Goal: Contribute content: Add original content to the website for others to see

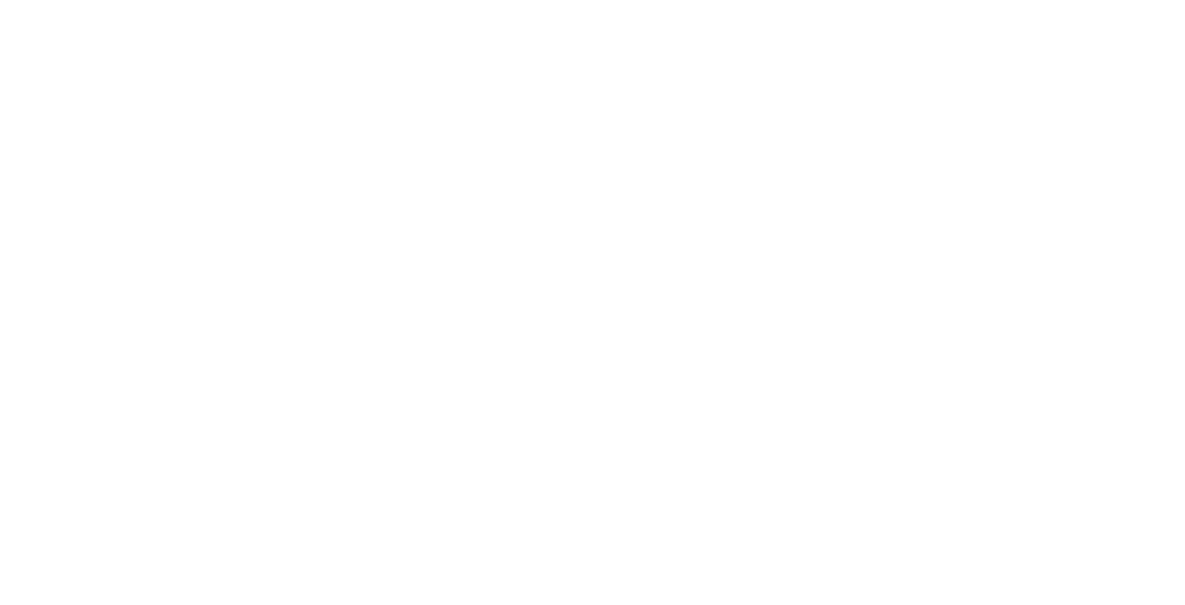
click at [1127, 42] on div at bounding box center [592, 302] width 1185 height 605
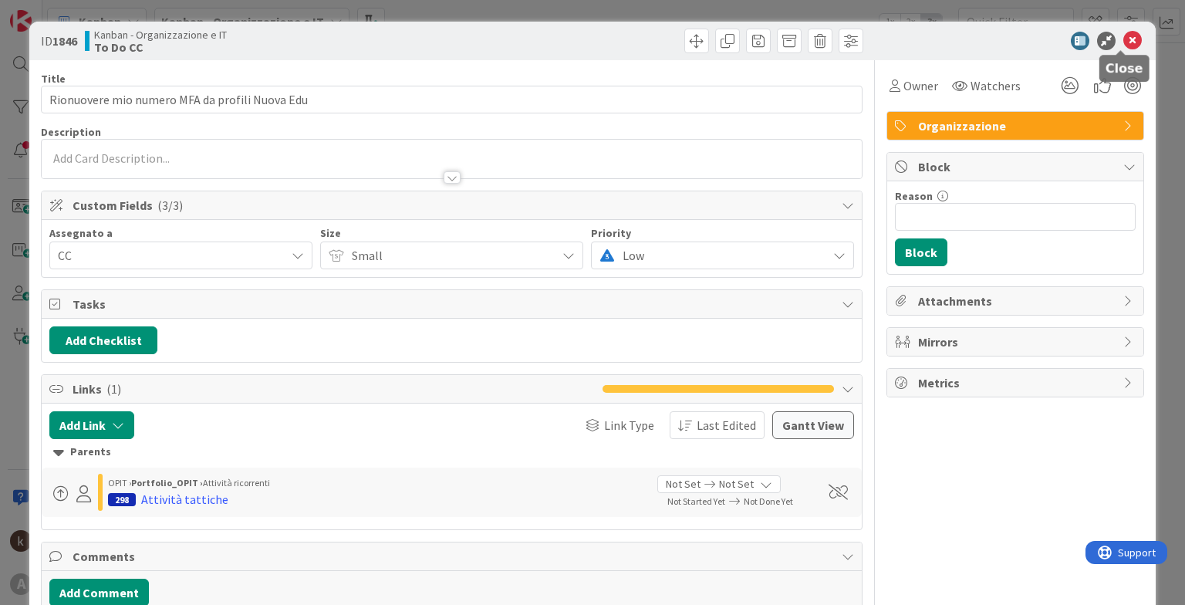
click at [1123, 36] on icon at bounding box center [1132, 41] width 19 height 19
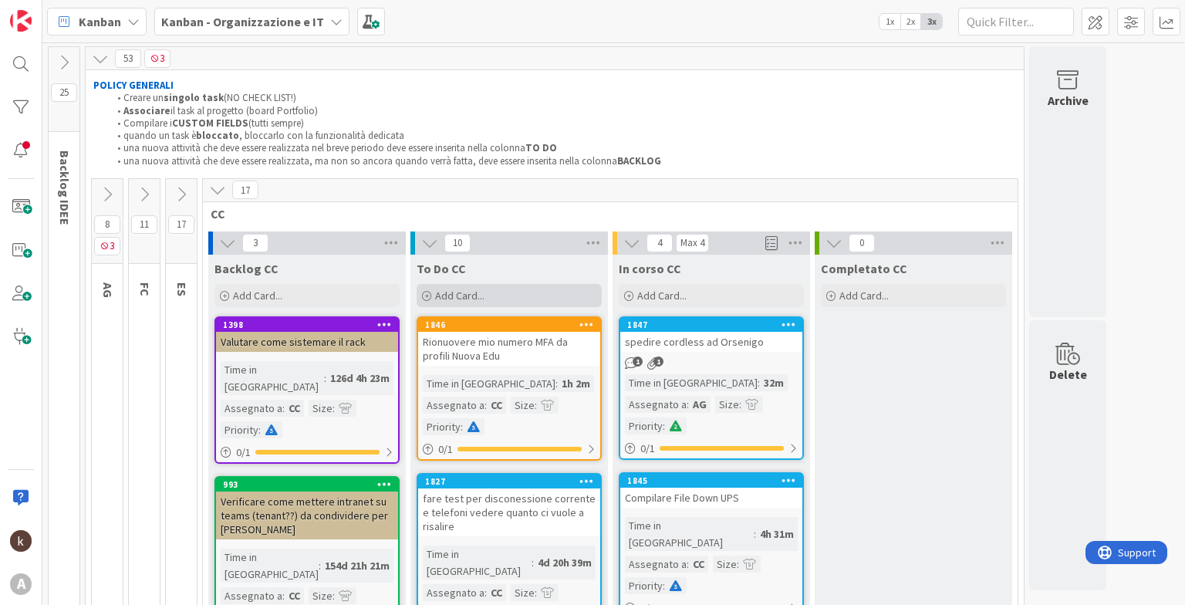
click at [504, 288] on div "Add Card..." at bounding box center [508, 295] width 185 height 23
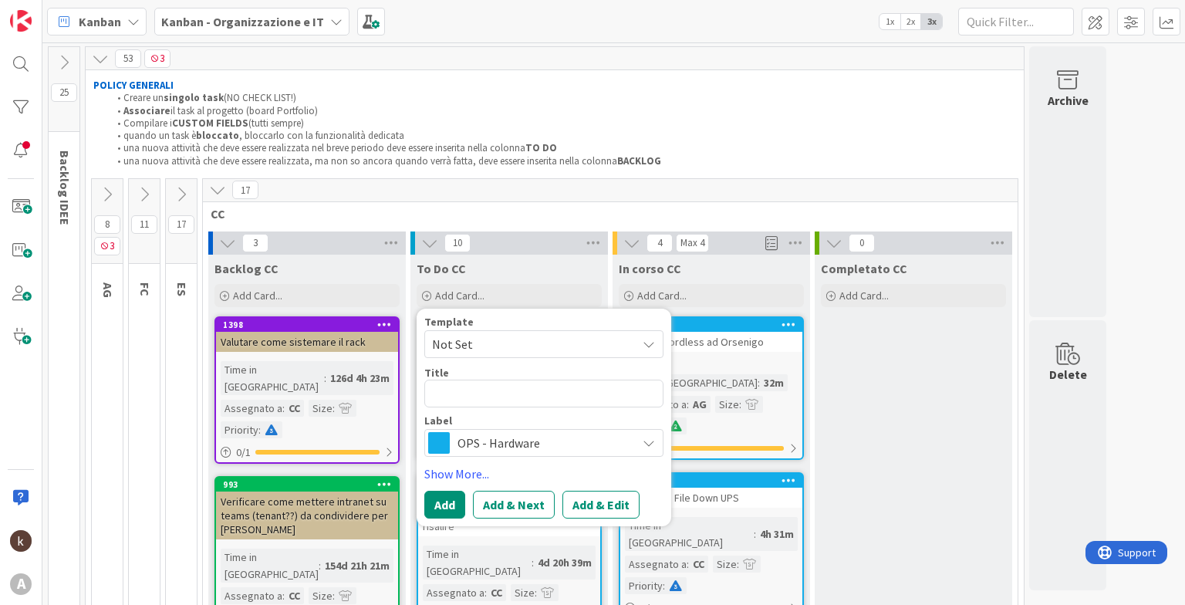
click at [472, 443] on span "OPS - Hardware" at bounding box center [542, 443] width 171 height 22
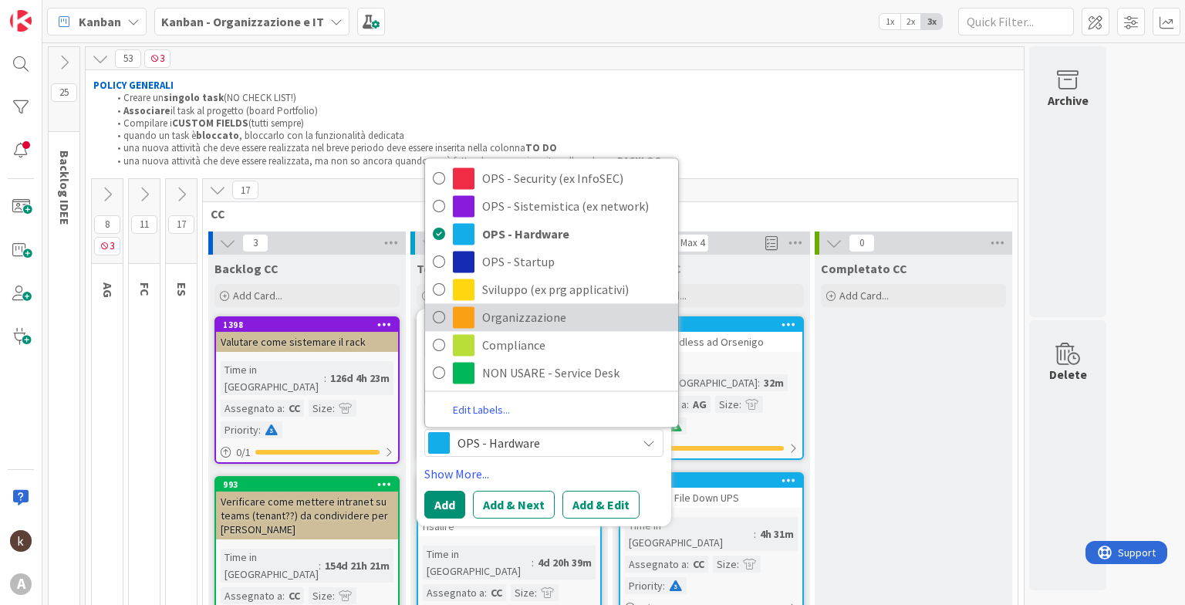
click at [510, 322] on span "Organizzazione" at bounding box center [576, 316] width 188 height 23
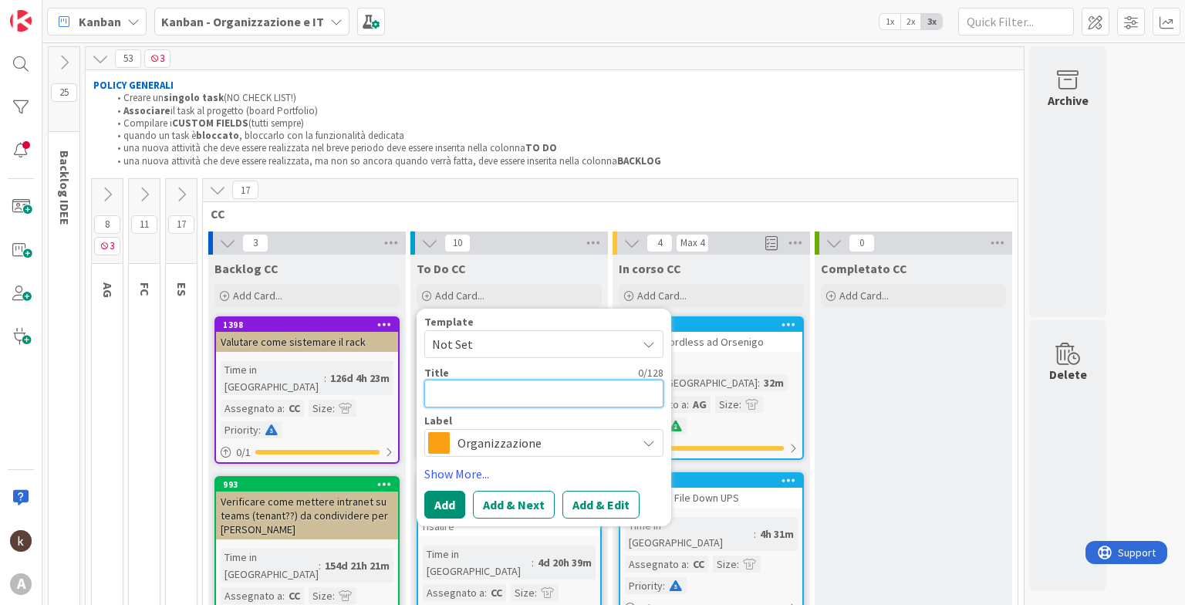
click at [466, 386] on textarea at bounding box center [543, 393] width 239 height 28
type textarea "x"
type textarea "A"
type textarea "x"
type textarea "Ap"
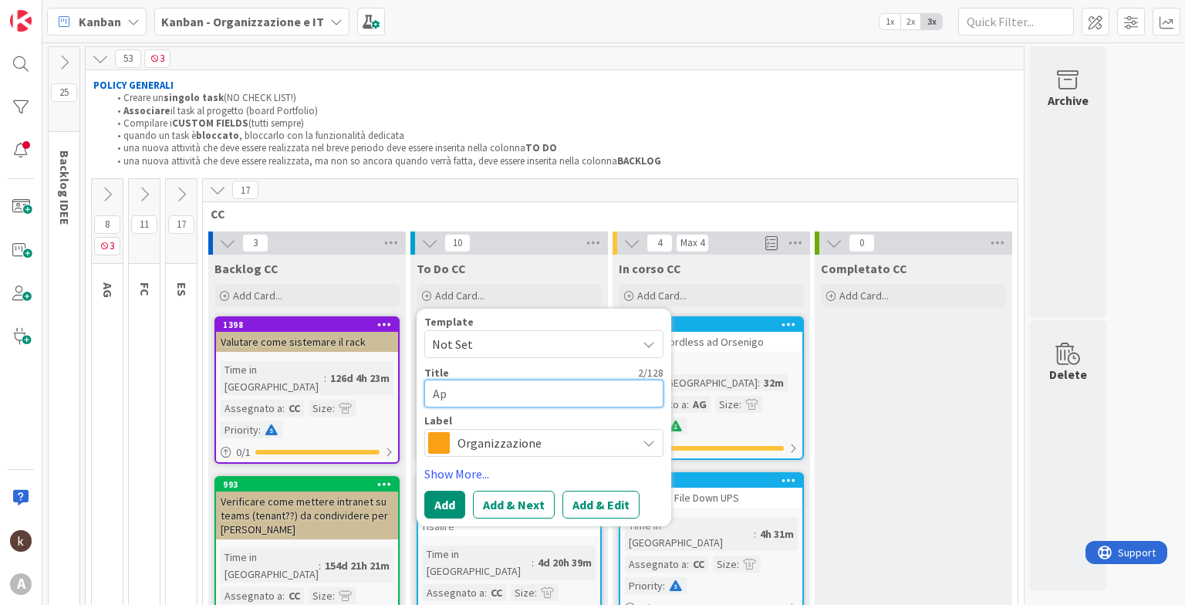
type textarea "x"
type textarea "Apr"
type textarea "x"
type textarea "Apri"
type textarea "x"
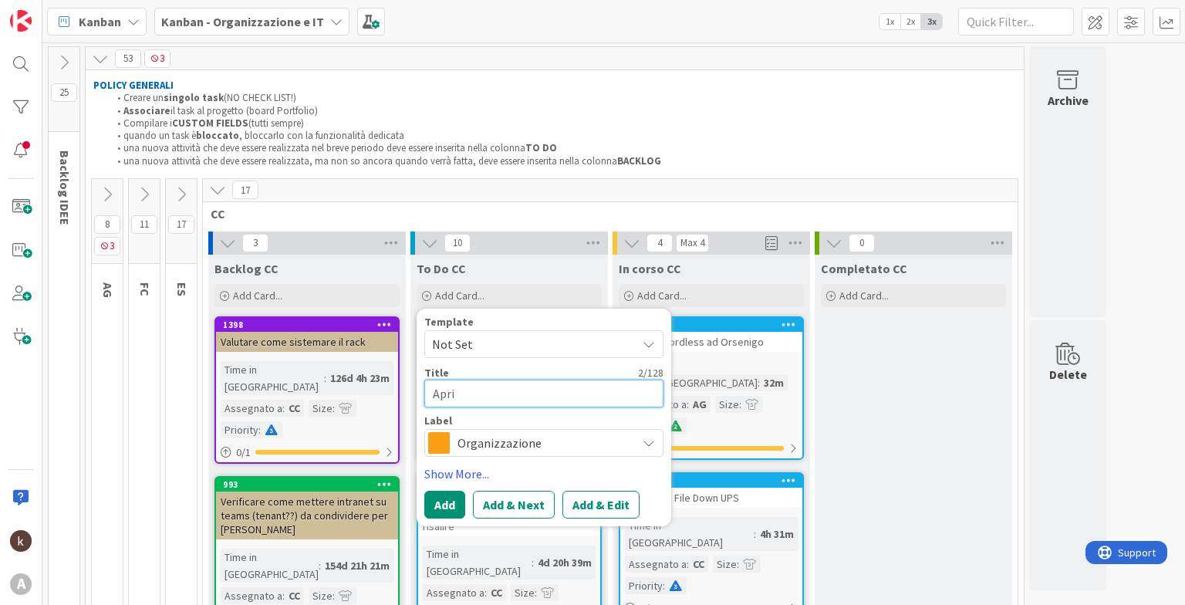
type textarea "Aprir"
type textarea "x"
type textarea "Aprire"
type textarea "x"
type textarea "Aprire"
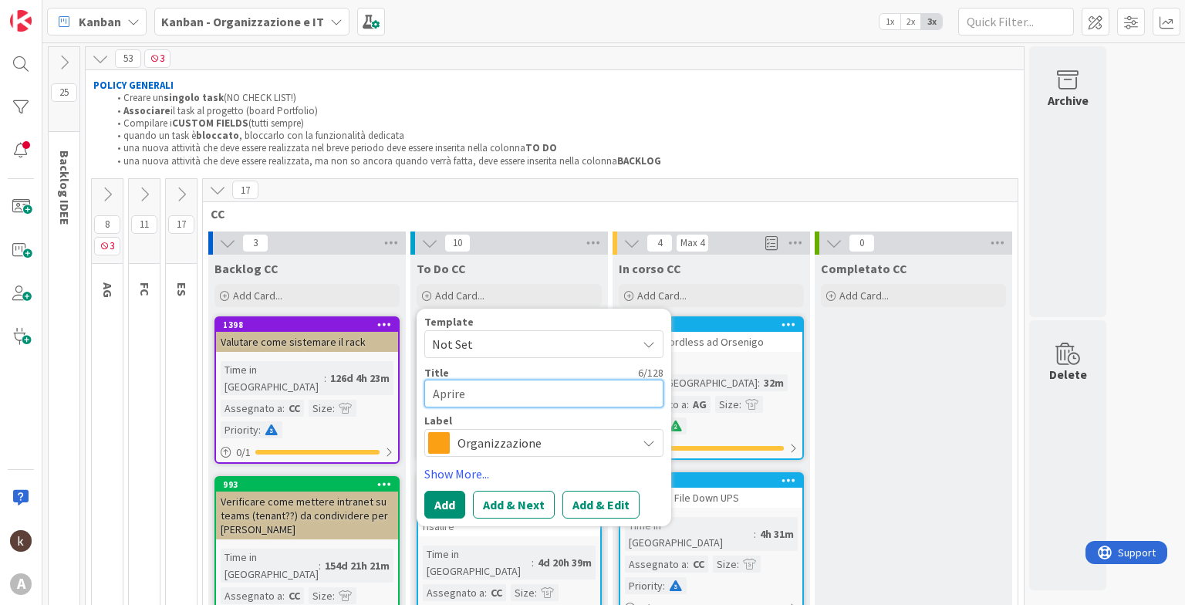
type textarea "x"
type textarea "Aprire ti"
type textarea "x"
type textarea "Aprire tic"
type textarea "x"
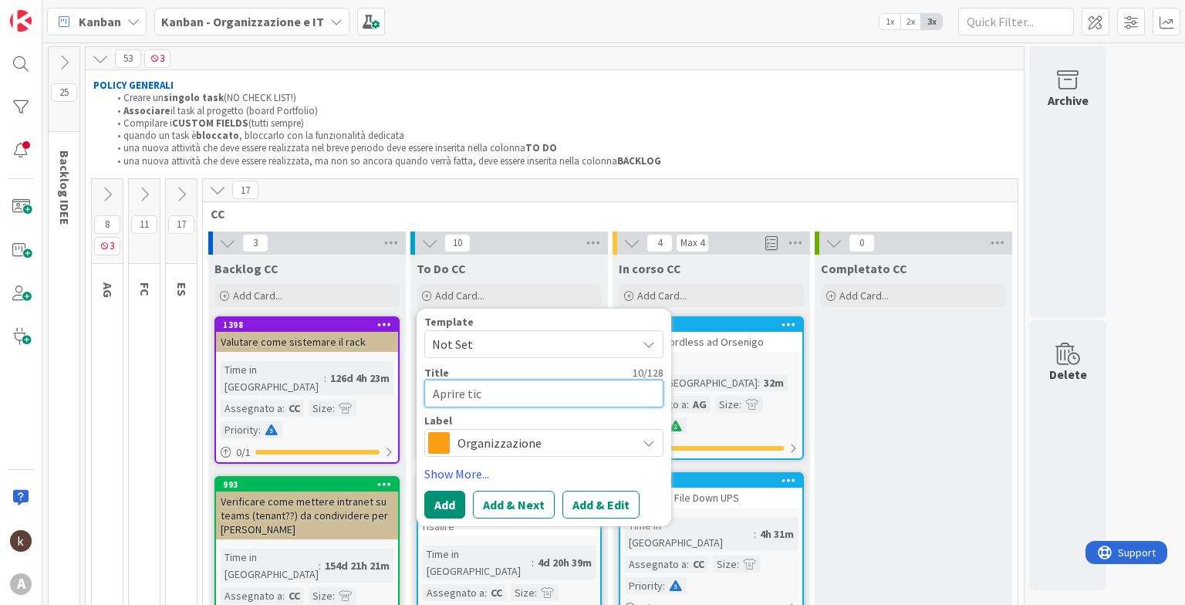
type textarea "Aprire tick"
type textarea "x"
type textarea "Aprire ticke"
type textarea "x"
type textarea "Aprire ticke"
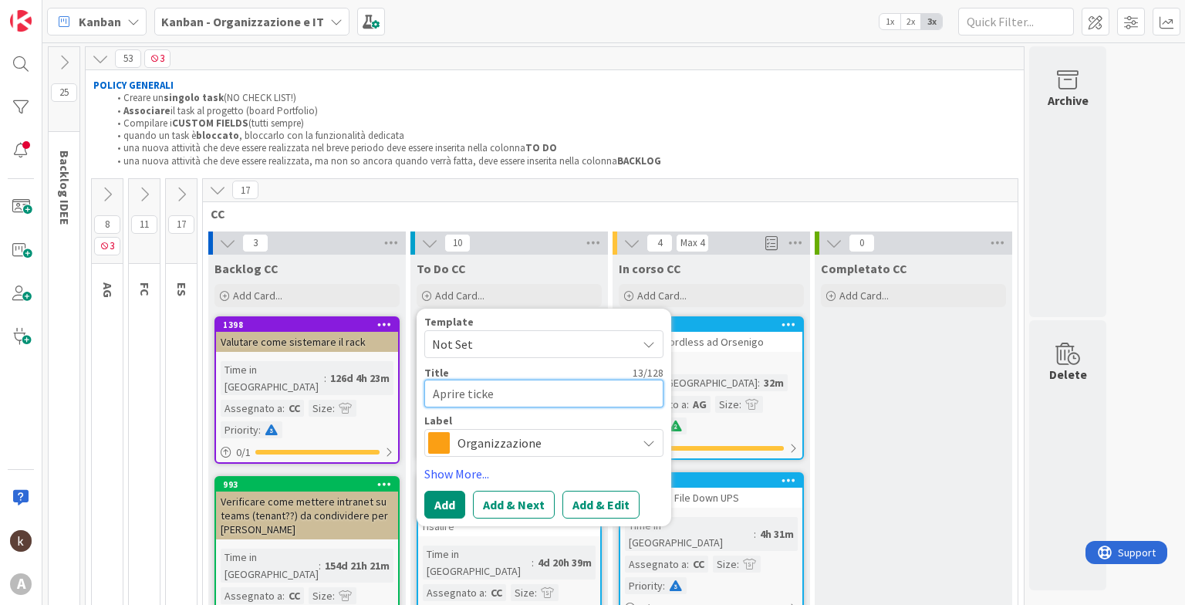
type textarea "x"
type textarea "Aprire ticke n"
type textarea "x"
type textarea "Aprire ticke nu"
type textarea "x"
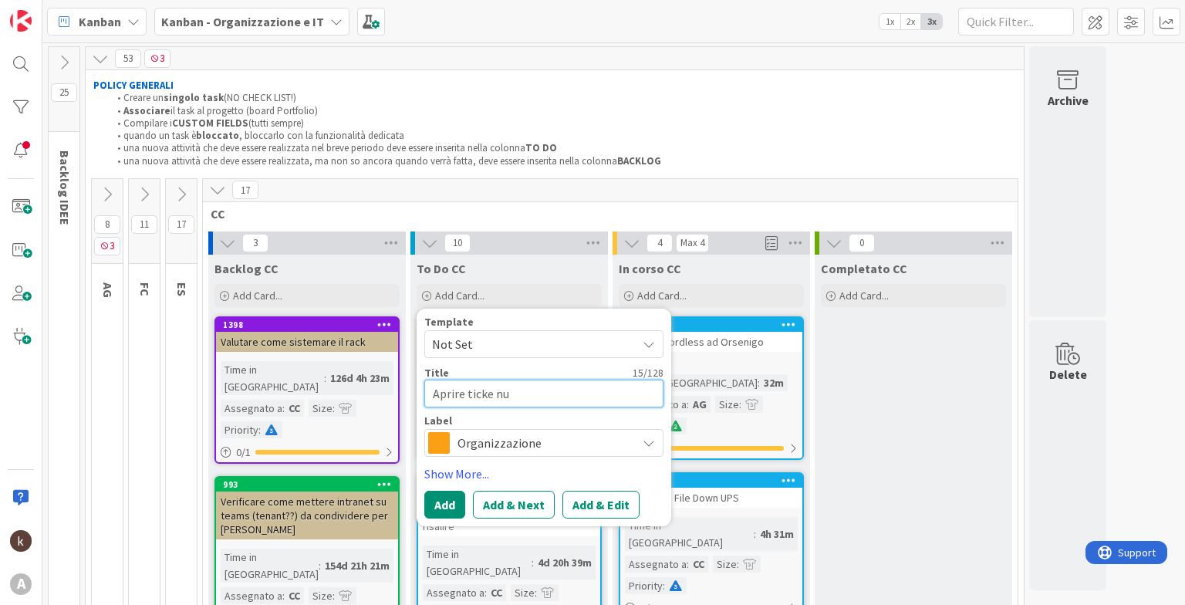
type textarea "Aprire ticke nuo"
type textarea "x"
type textarea "Aprire ticke nuov"
type textarea "x"
type textarea "Aprire ticke nuova"
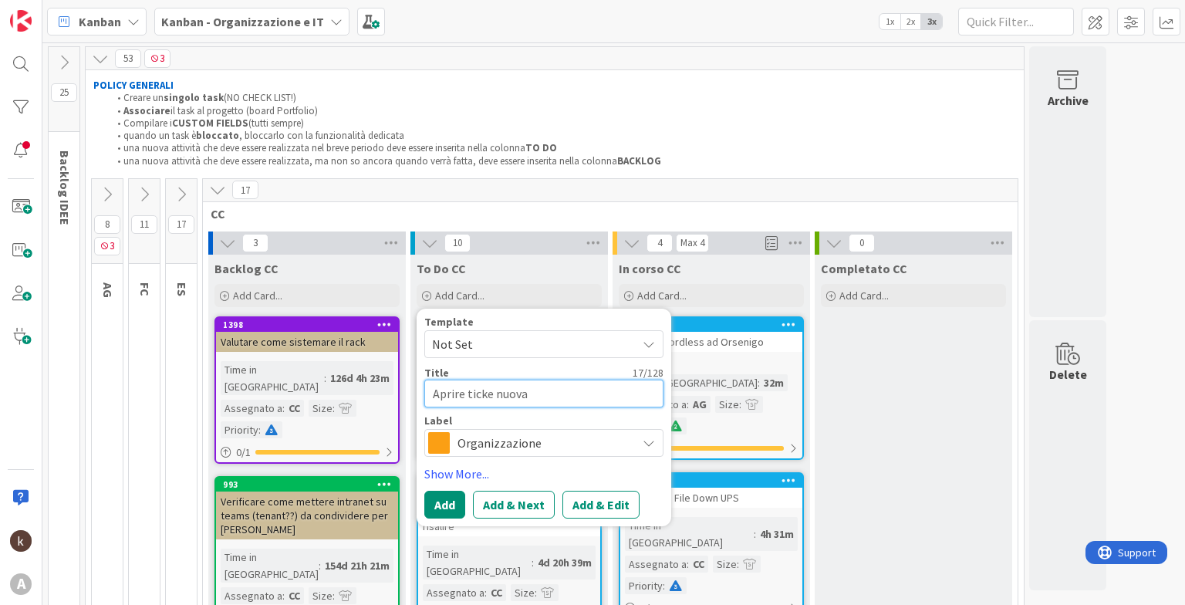
type textarea "x"
type textarea "Aprire ticke nuova"
type textarea "x"
type textarea "Aprire ticke nuova e"
type textarea "x"
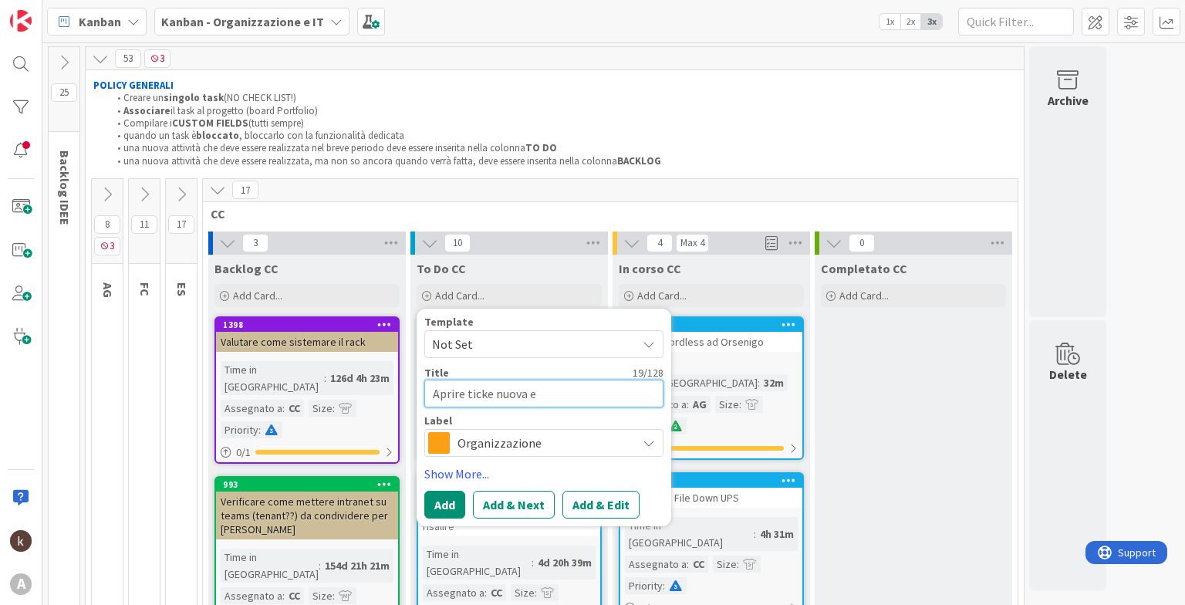
type textarea "Aprire ticke nuova ed"
type textarea "x"
type textarea "Aprire ticke nuova edu"
type textarea "x"
type textarea "Aprire ticke nuova edu"
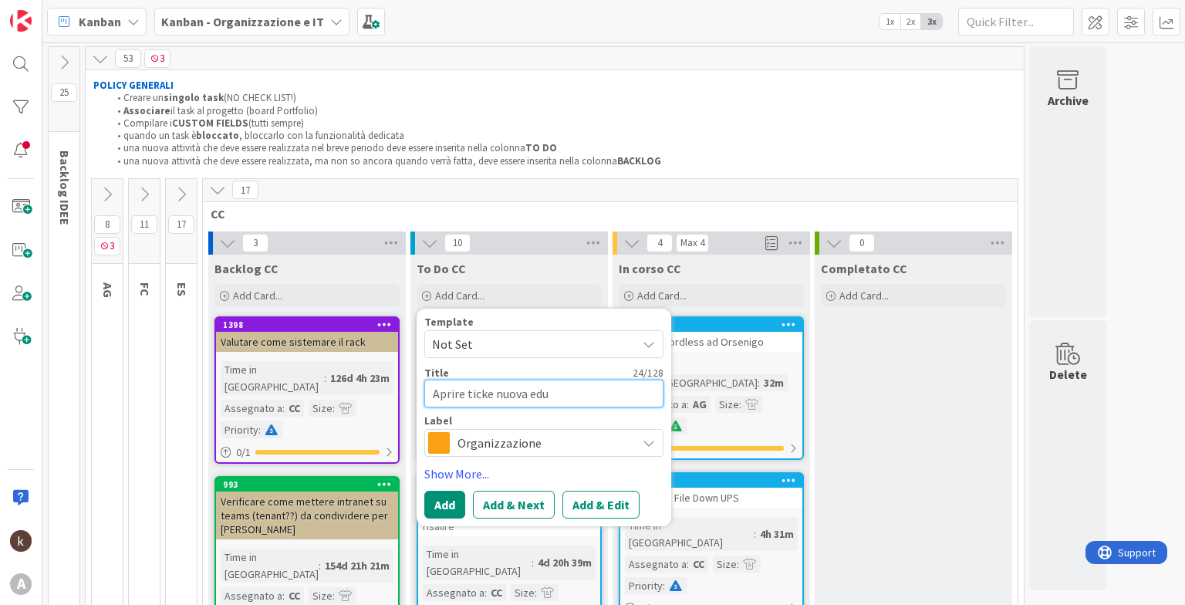
type textarea "x"
type textarea "Aprire ticke nuova edu p"
type textarea "x"
type textarea "Aprire ticke nuova edu pe"
type textarea "x"
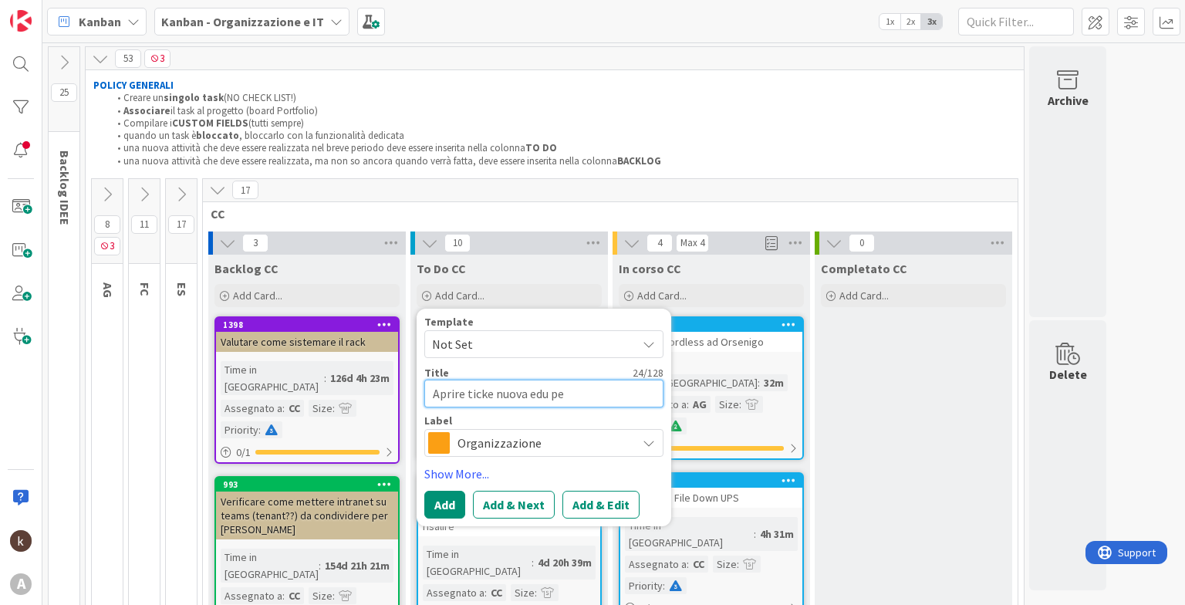
type textarea "Aprire ticke nuova edu per"
type textarea "x"
type textarea "Aprire ticke nuova edu per t"
type textarea "x"
type textarea "Aprire ticke nuova edu per te"
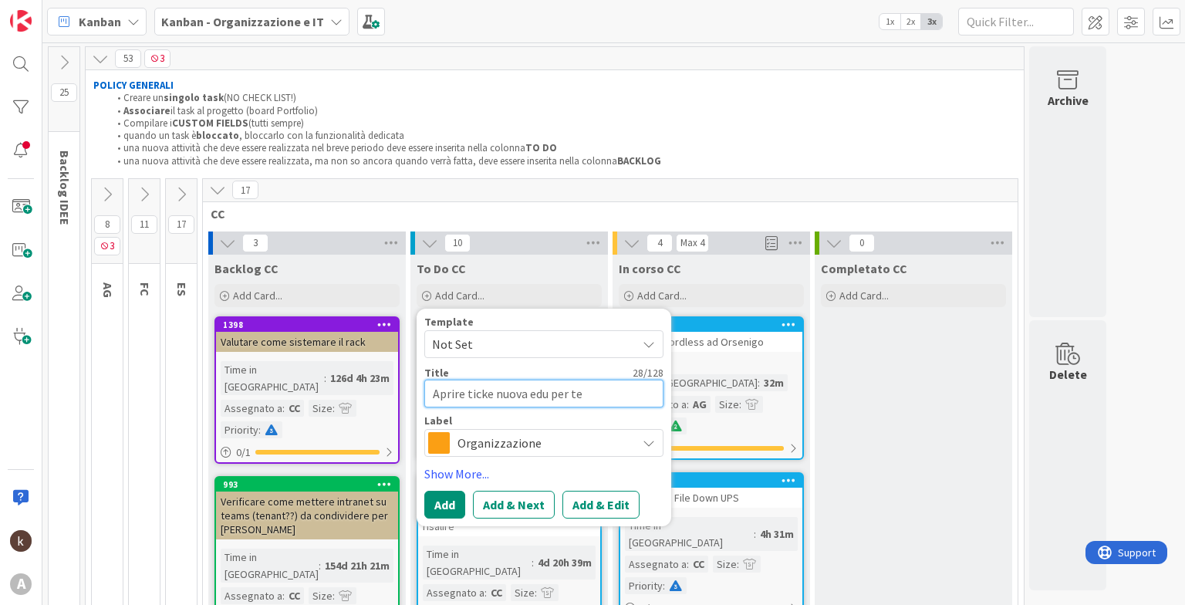
type textarea "x"
type textarea "Aprire ticke nuova edu per tel"
type textarea "x"
type textarea "Aprire ticke nuova edu per tele"
type textarea "x"
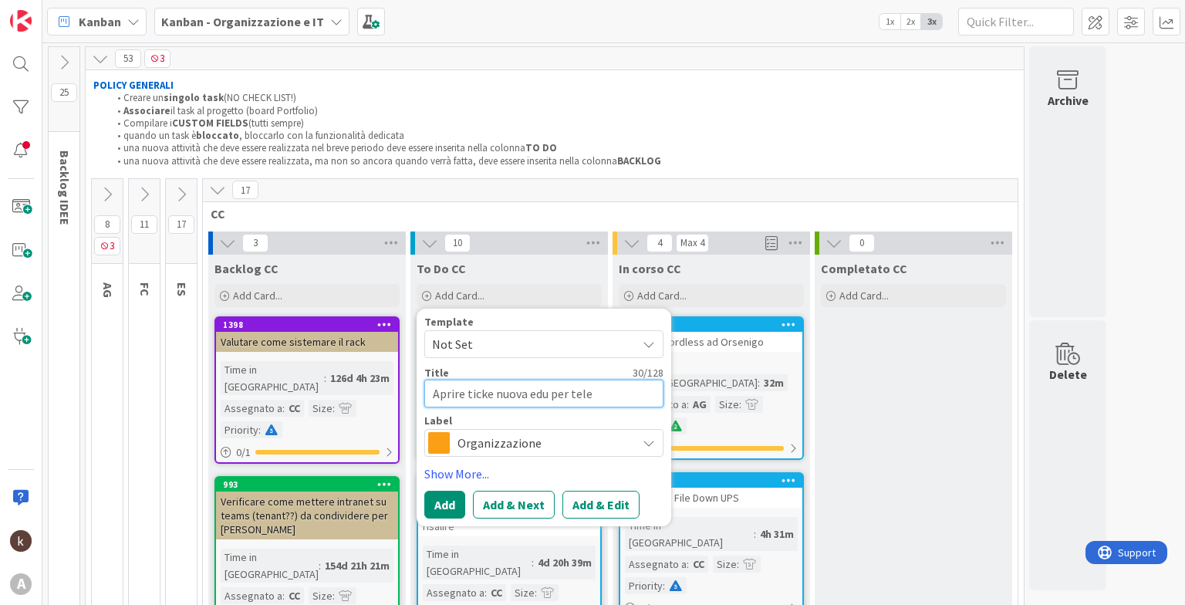
type textarea "Aprire ticke nuova edu per telef"
type textarea "x"
type textarea "Aprire ticke nuova edu per telefo"
type textarea "x"
type textarea "Aprire ticke nuova edu per telefon"
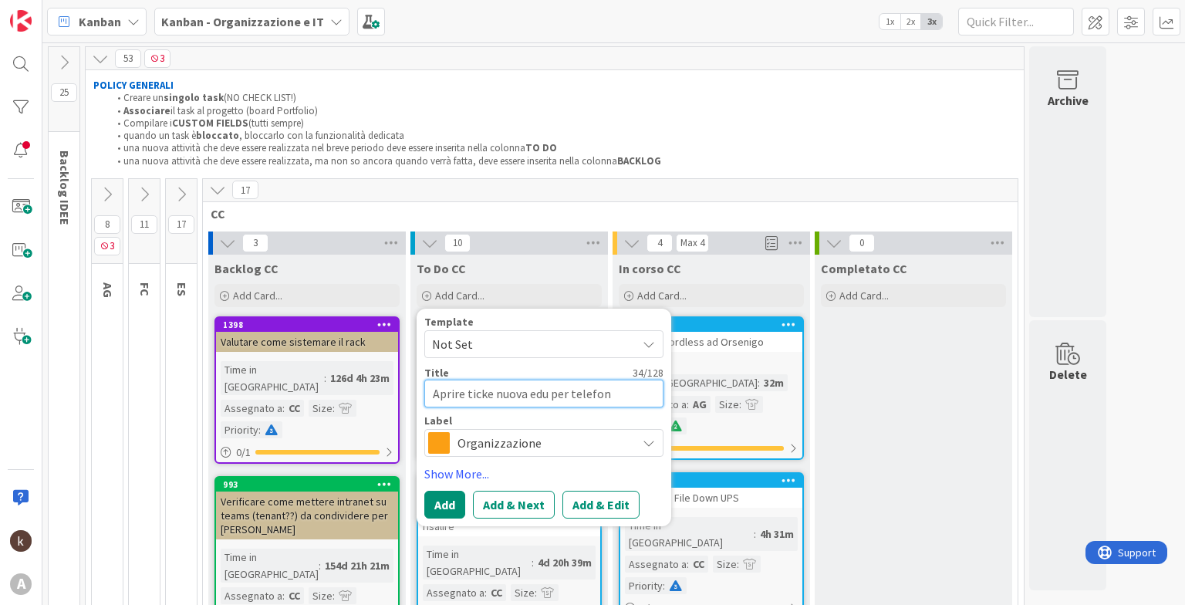
type textarea "x"
type textarea "Aprire ticke nuova edu per telefono"
type textarea "x"
type textarea "Aprire ticke nuova edu per telefono"
type textarea "x"
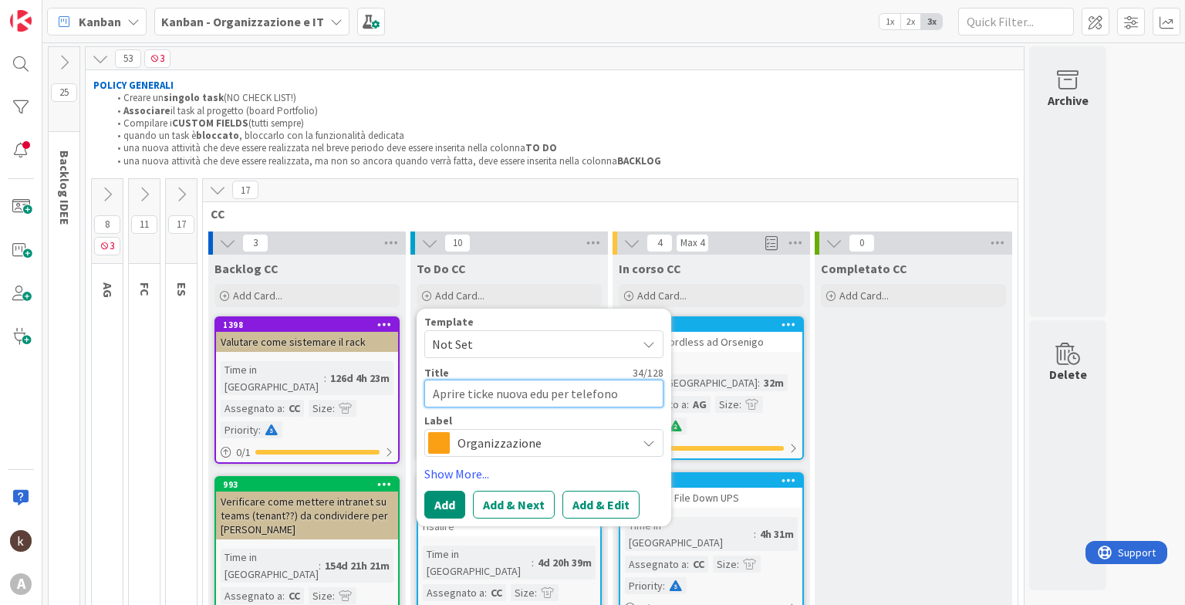
type textarea "Aprire ticke nuova edu per telefono s"
type textarea "x"
type textarea "Aprire ticke nuova edu per telefono so"
type textarea "x"
type textarea "Aprire ticke nuova edu per telefono sos"
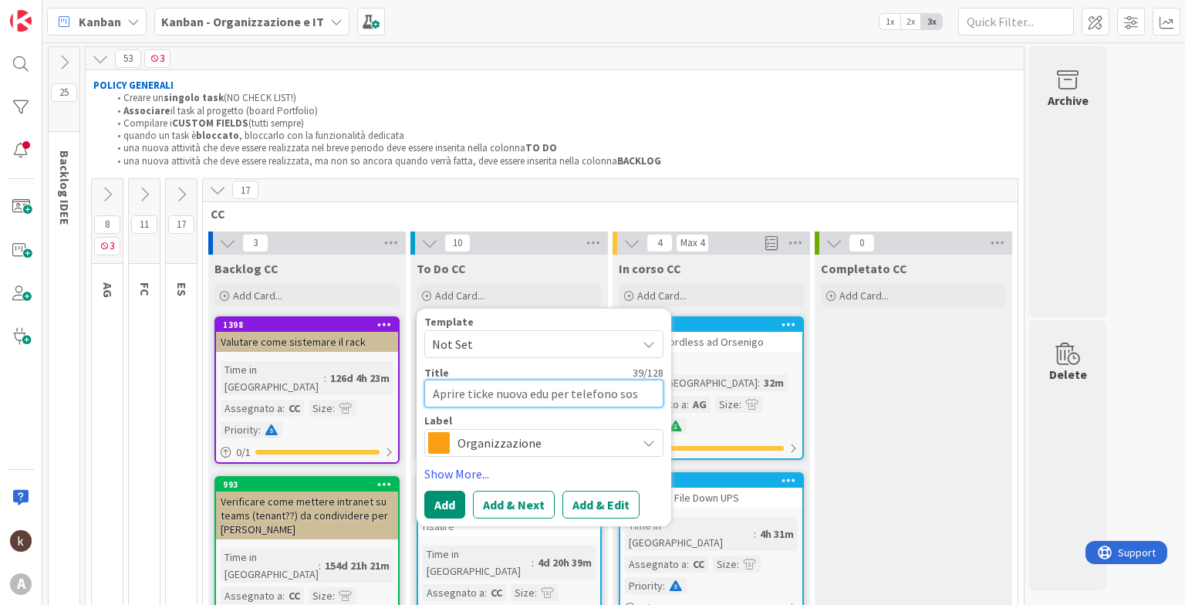
type textarea "x"
type textarea "Aprire ticke nuova edu per telefono sost"
type textarea "x"
type textarea "Aprire ticke nuova edu per telefono sosti"
type textarea "x"
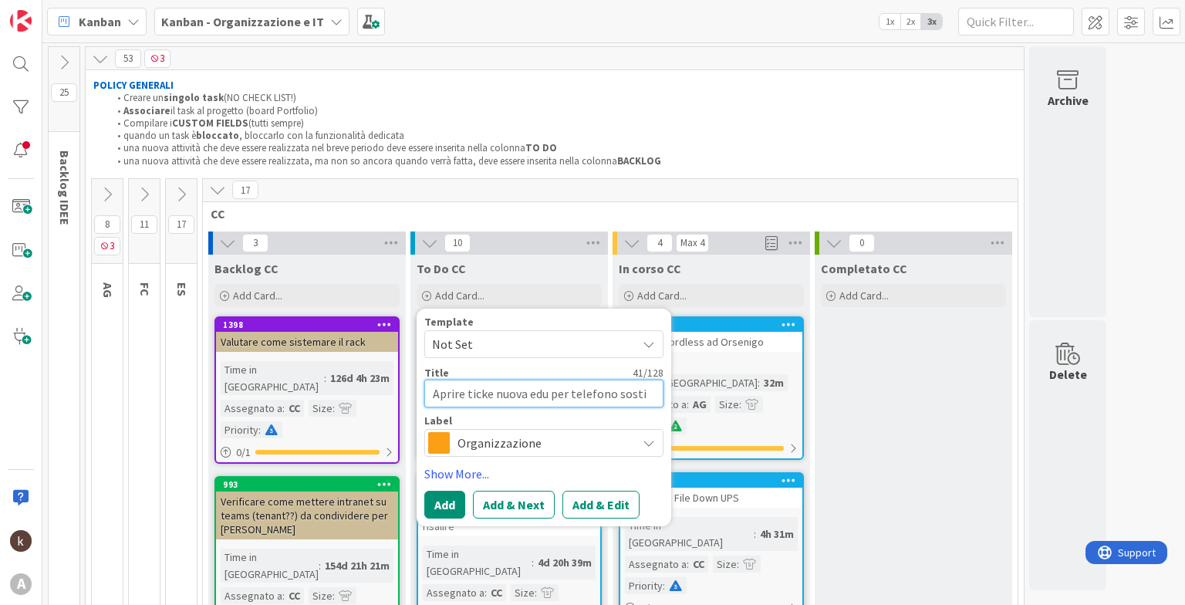
type textarea "Aprire ticke nuova edu per telefono sostit"
type textarea "x"
type textarea "Aprire ticke nuova edu per telefono sostitu"
type textarea "x"
type textarea "Aprire ticke nuova edu per telefono sostitut"
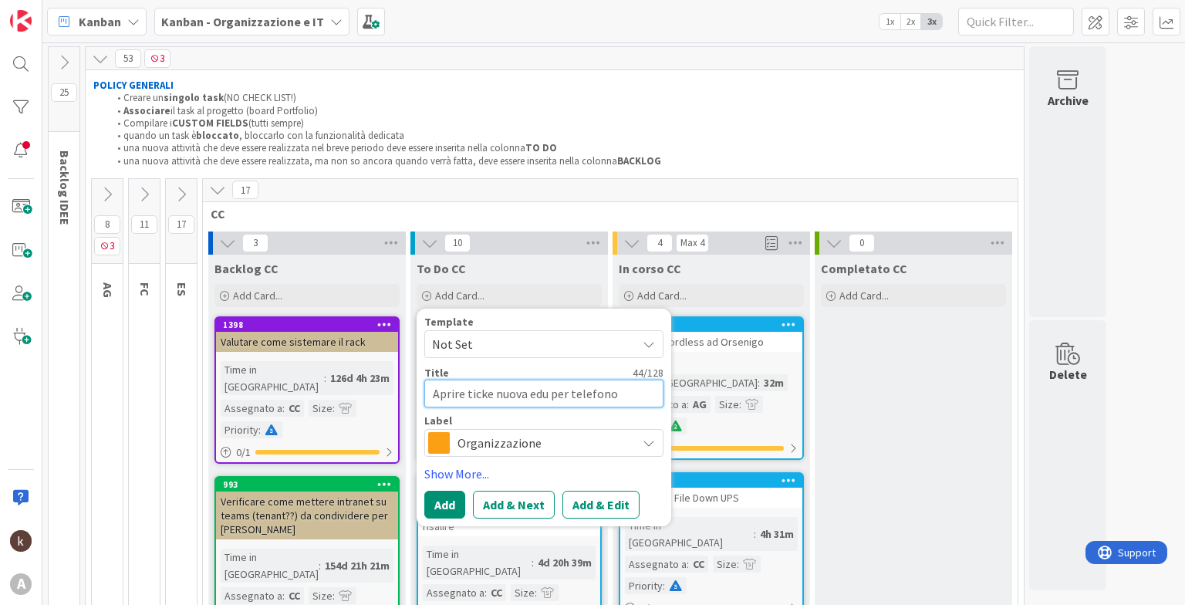
type textarea "x"
type textarea "Aprire ticke nuova edu per telefono sostituti"
type textarea "x"
type textarea "Aprire ticke nuova edu per telefono sostitutiv"
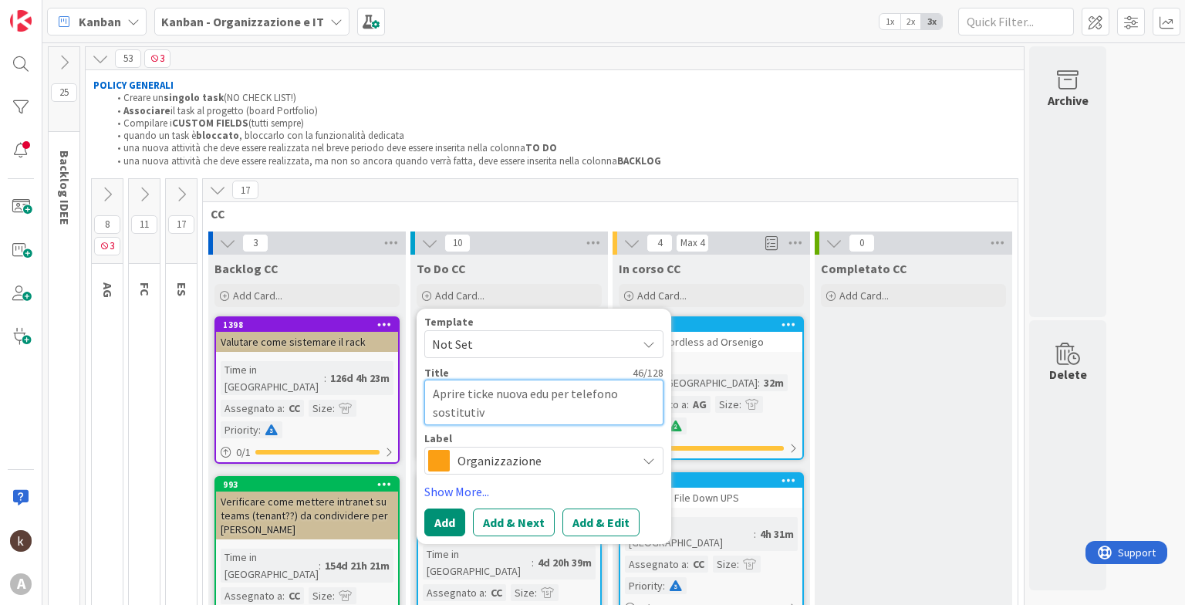
type textarea "x"
type textarea "Aprire ticke nuova edu per telefono sostitutivo"
type textarea "x"
type textarea "Aprire ticke nuova edu per telefono sostitutivo"
click at [615, 209] on span "CC" at bounding box center [604, 213] width 787 height 15
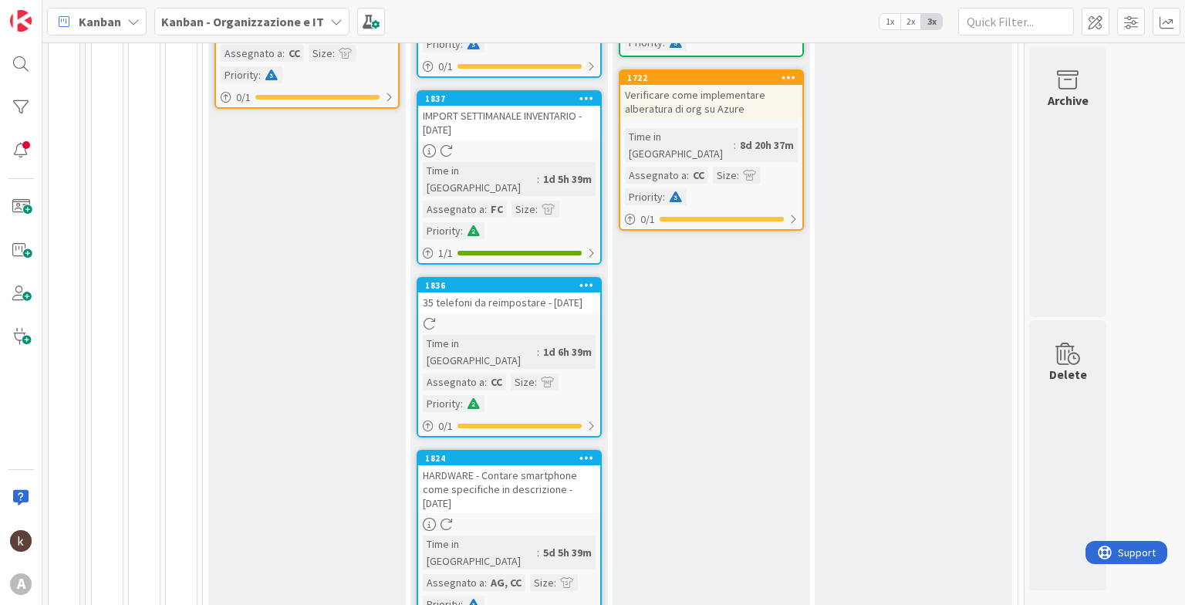
scroll to position [1018, 0]
